Goal: Information Seeking & Learning: Check status

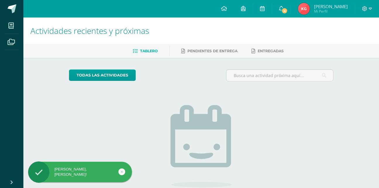
click at [309, 7] on img at bounding box center [304, 9] width 12 height 12
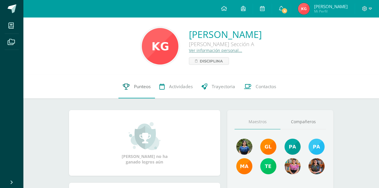
click at [143, 86] on span "Punteos" at bounding box center [142, 87] width 17 height 6
click at [143, 89] on span "Punteos" at bounding box center [142, 87] width 17 height 6
click at [141, 89] on span "Punteos" at bounding box center [142, 87] width 17 height 6
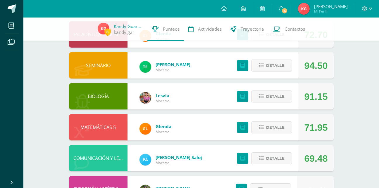
scroll to position [102, 0]
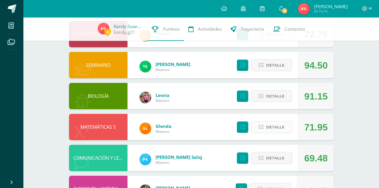
click at [256, 124] on button "Detalle" at bounding box center [271, 127] width 41 height 12
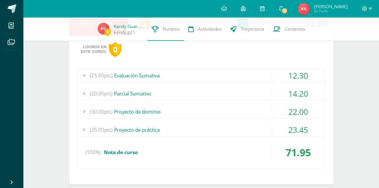
scroll to position [207, 0]
click at [170, 122] on div "(25.00pts) Evaluación Sumativa 12.30 (25.0pts) Evaluación sumativa 12.30" at bounding box center [201, 118] width 247 height 100
click at [163, 126] on div "(25.00pts) Proyecto de práctica" at bounding box center [201, 129] width 246 height 13
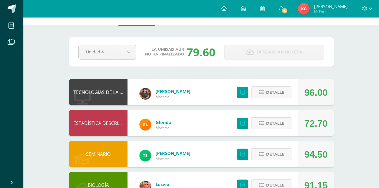
scroll to position [0, 0]
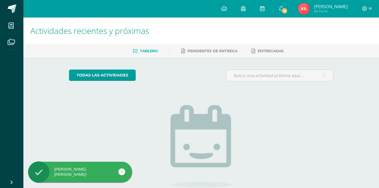
click at [309, 9] on img at bounding box center [304, 9] width 12 height 12
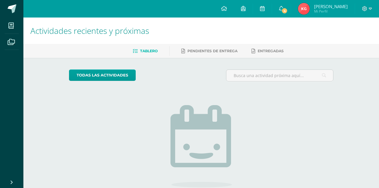
click at [309, 9] on img at bounding box center [304, 9] width 12 height 12
click at [309, 13] on img at bounding box center [304, 9] width 12 height 12
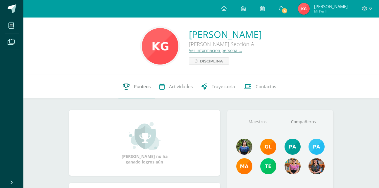
click at [142, 85] on span "Punteos" at bounding box center [142, 87] width 17 height 6
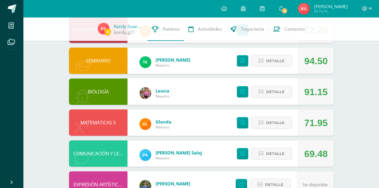
scroll to position [107, 0]
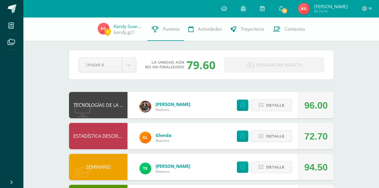
scroll to position [107, 0]
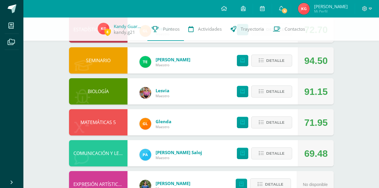
click at [99, 56] on div "SEMINARIO" at bounding box center [98, 60] width 58 height 26
